Goal: Book appointment/travel/reservation

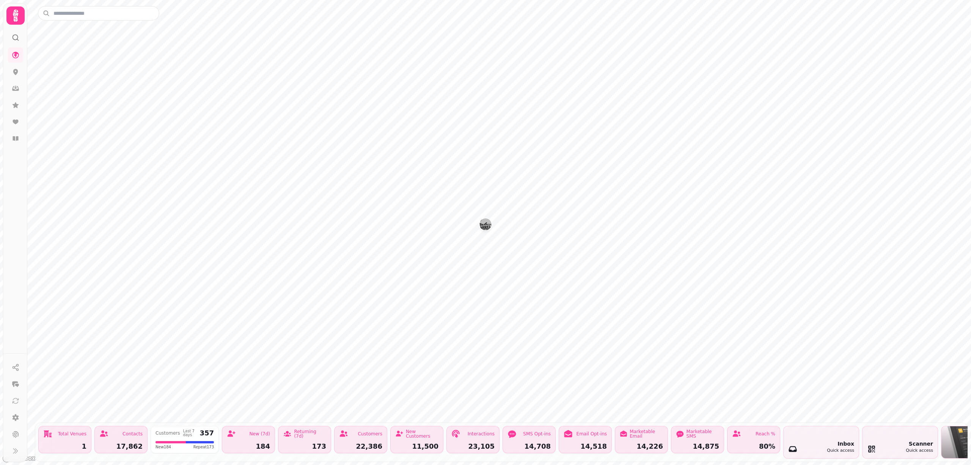
click at [14, 17] on icon at bounding box center [15, 15] width 15 height 15
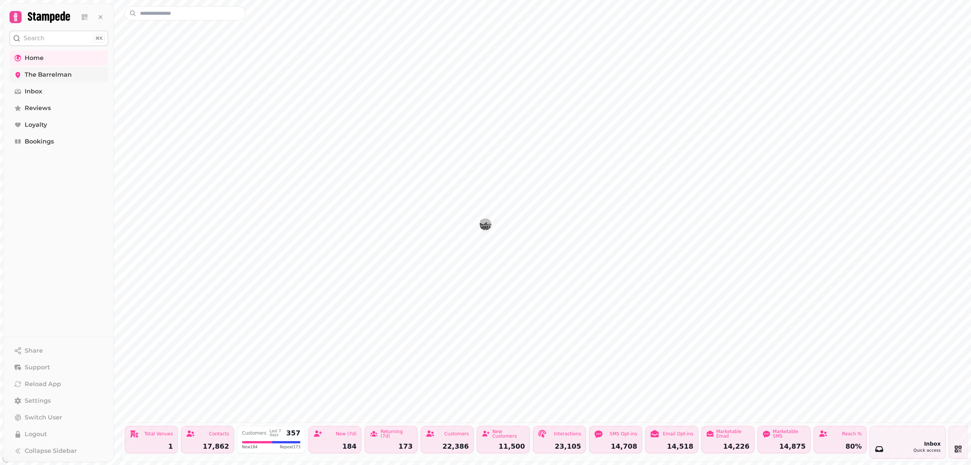
click at [41, 74] on span "The Barrelman" at bounding box center [48, 74] width 47 height 9
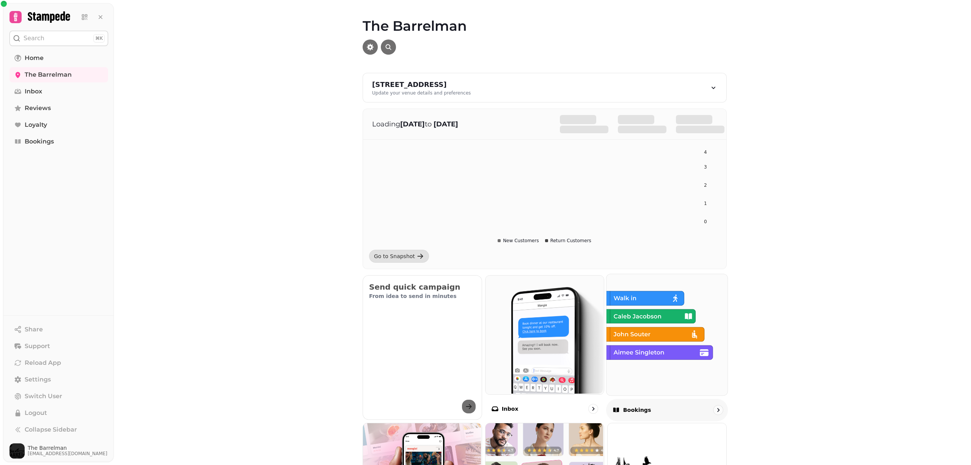
click at [614, 327] on img at bounding box center [666, 333] width 121 height 121
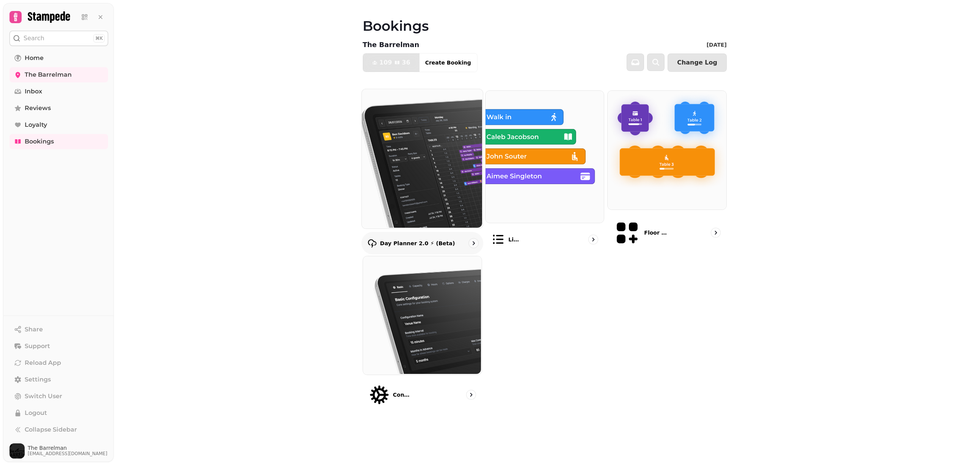
click at [439, 171] on img at bounding box center [421, 157] width 121 height 139
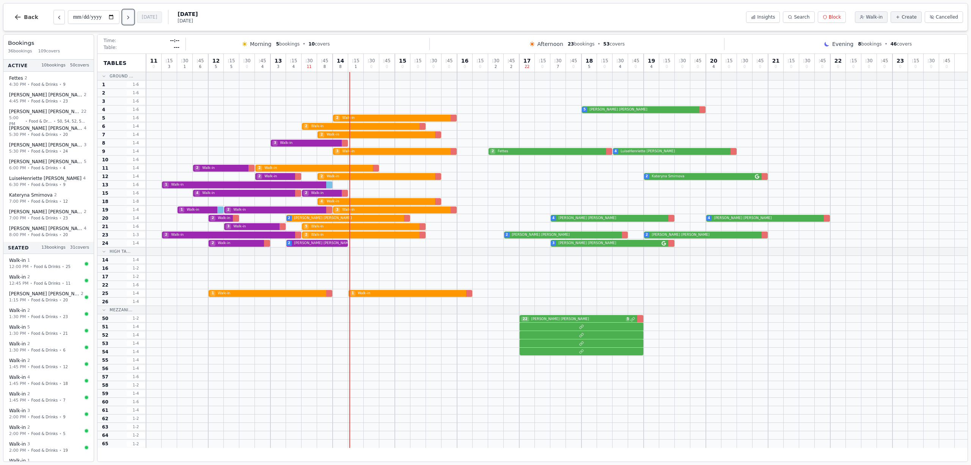
click at [131, 16] on icon "Next day" at bounding box center [128, 17] width 6 height 6
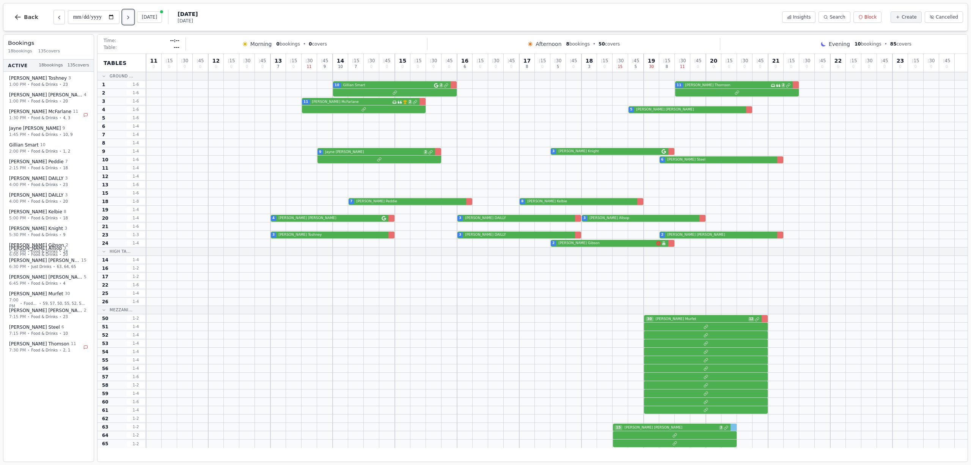
click at [131, 16] on icon "Next day" at bounding box center [128, 17] width 6 height 6
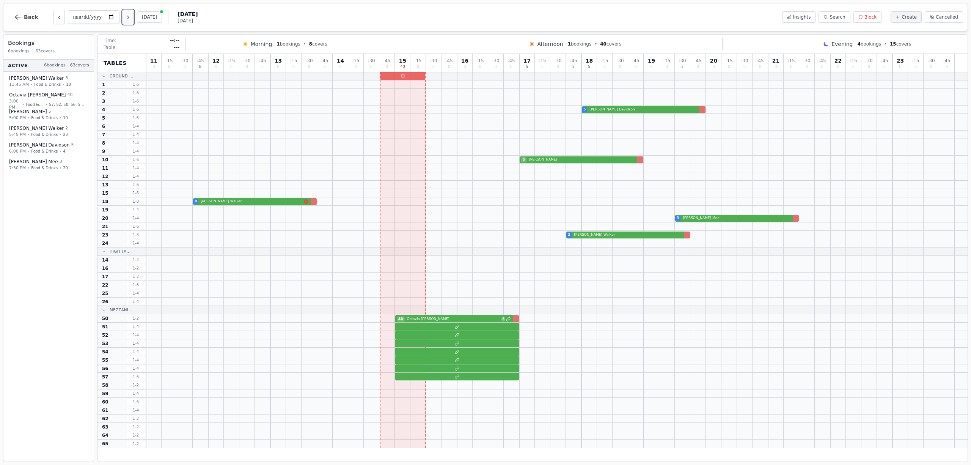
click at [131, 16] on icon "Next day" at bounding box center [128, 17] width 6 height 6
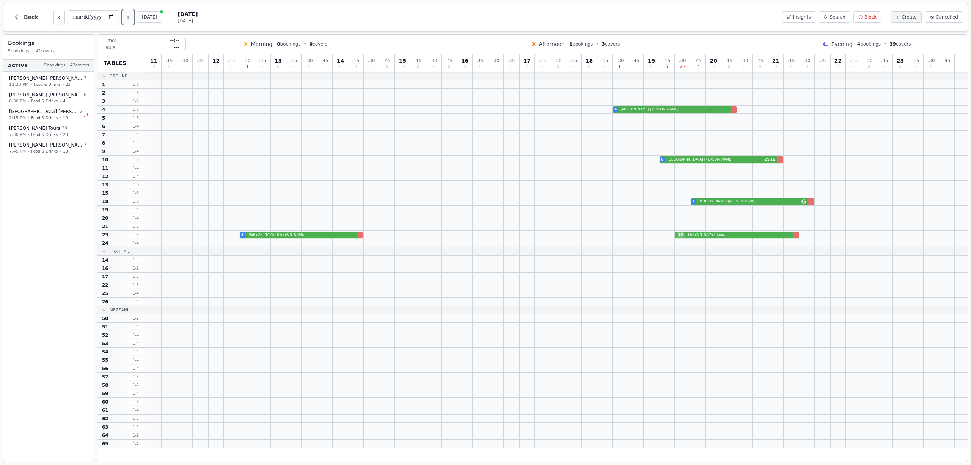
click at [131, 16] on icon "Next day" at bounding box center [128, 17] width 6 height 6
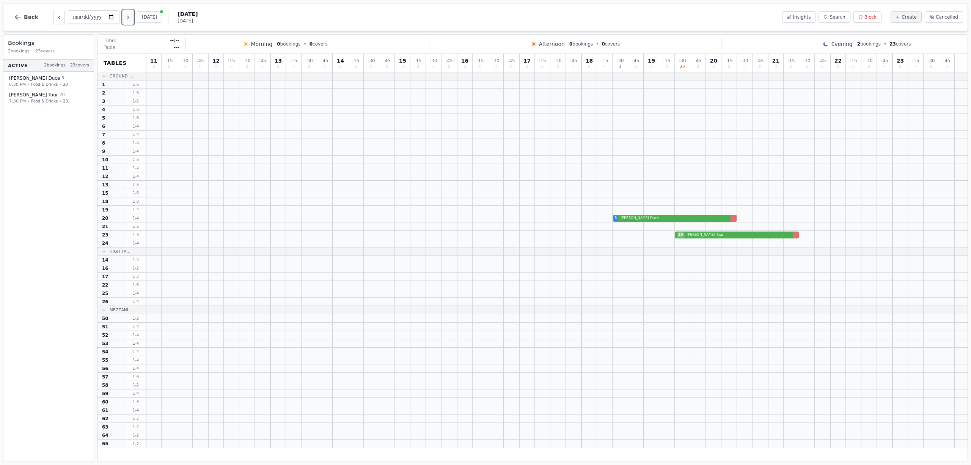
click at [128, 17] on icon "Next day" at bounding box center [128, 17] width 6 height 6
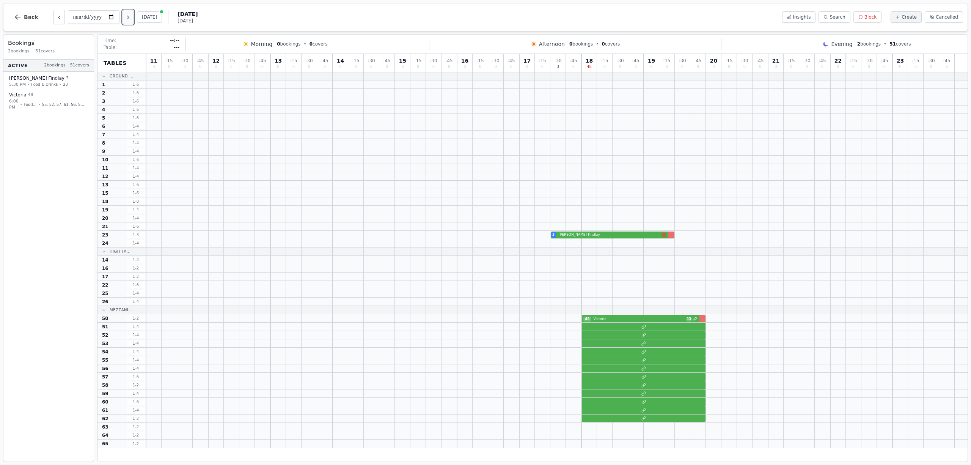
click at [128, 17] on icon "Next day" at bounding box center [128, 17] width 6 height 6
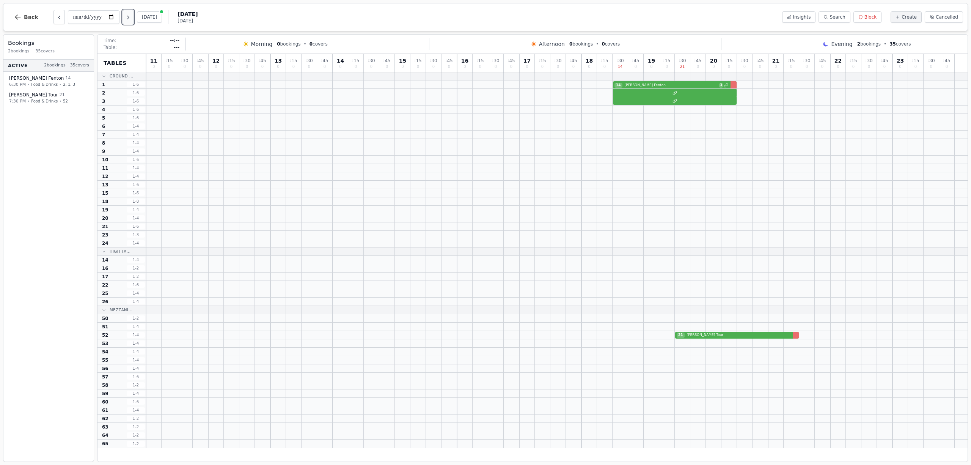
click at [128, 17] on icon "Next day" at bounding box center [128, 17] width 6 height 6
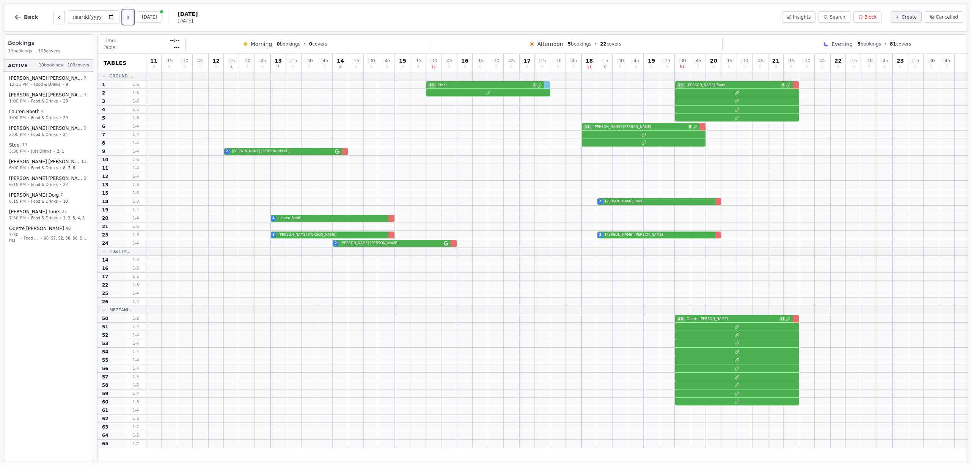
click at [127, 18] on icon "Next day" at bounding box center [128, 17] width 6 height 6
type input "**********"
